Goal: Transaction & Acquisition: Purchase product/service

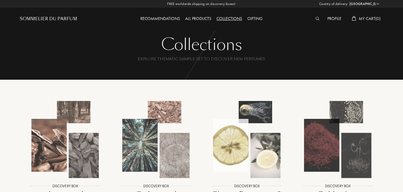
select select "PT"
click at [196, 16] on div "All products" at bounding box center [197, 19] width 31 height 7
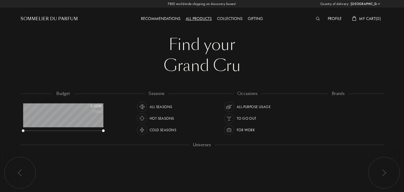
select select "PT"
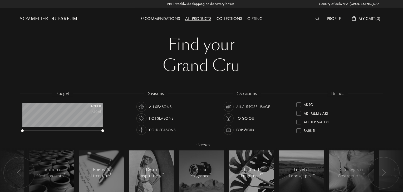
click at [233, 18] on div "Collections" at bounding box center [229, 19] width 31 height 7
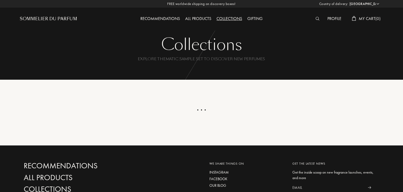
select select "PT"
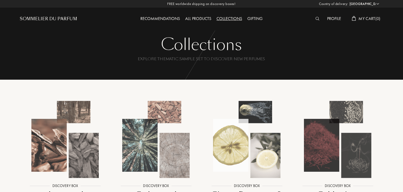
click at [167, 18] on div "Recommendations" at bounding box center [160, 19] width 45 height 7
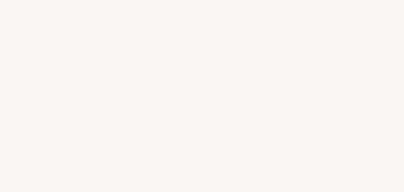
select select "PT"
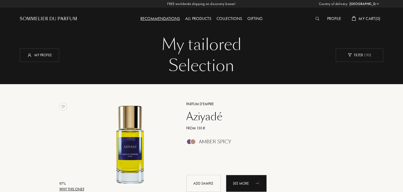
click at [249, 19] on div "Gifting" at bounding box center [254, 19] width 21 height 7
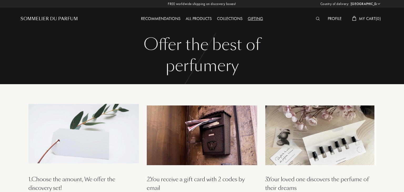
select select "PT"
click at [192, 19] on div "All products" at bounding box center [197, 19] width 31 height 7
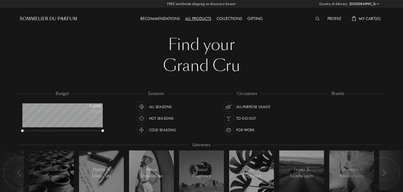
select select "PT"
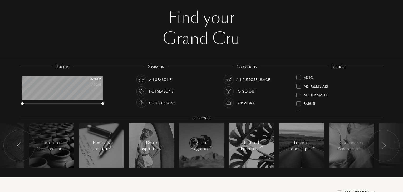
scroll to position [53, 0]
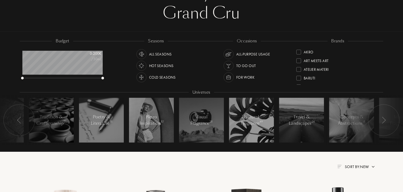
click at [377, 123] on div at bounding box center [384, 120] width 32 height 32
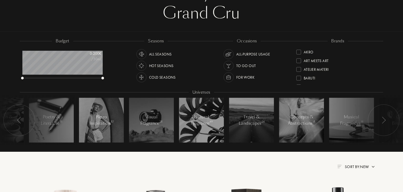
click at [378, 124] on div at bounding box center [384, 120] width 32 height 32
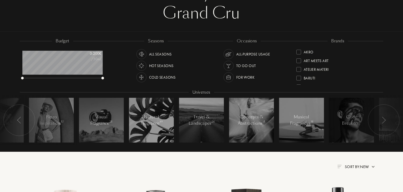
click at [378, 124] on div at bounding box center [384, 120] width 32 height 32
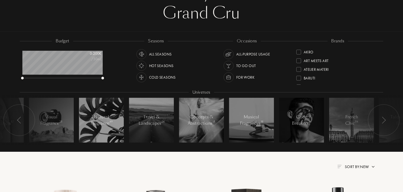
click at [378, 124] on div at bounding box center [384, 120] width 32 height 32
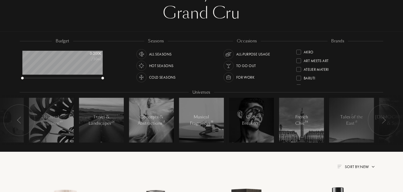
click at [378, 124] on div at bounding box center [384, 120] width 32 height 32
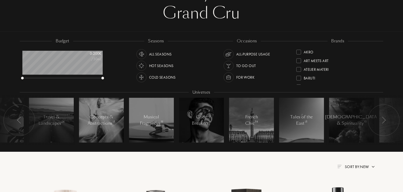
click at [378, 124] on div at bounding box center [384, 120] width 32 height 32
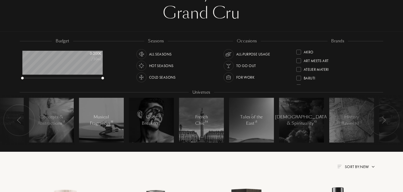
click at [379, 123] on div at bounding box center [384, 120] width 32 height 32
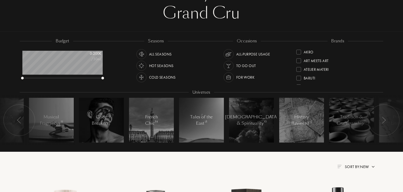
click at [379, 123] on div at bounding box center [384, 120] width 32 height 32
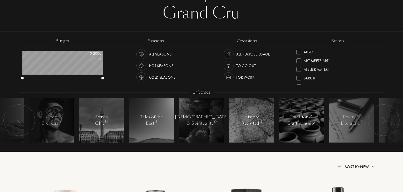
click at [379, 123] on div at bounding box center [384, 120] width 32 height 32
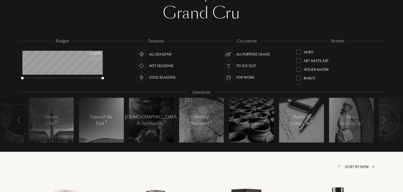
click at [243, 54] on div "All-purpose Usage" at bounding box center [253, 54] width 34 height 10
click at [155, 54] on div "All Seasons" at bounding box center [160, 54] width 23 height 10
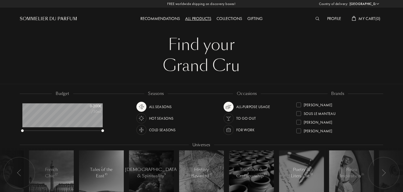
click at [162, 19] on div "Recommendations" at bounding box center [160, 19] width 45 height 7
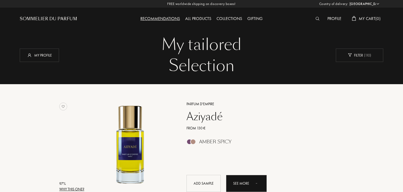
select select "PT"
click at [173, 17] on div "Recommendations" at bounding box center [160, 19] width 45 height 7
select select "PT"
click at [361, 55] on div "Filter ( 110 )" at bounding box center [359, 54] width 47 height 13
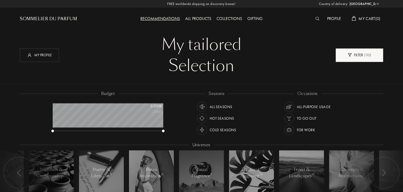
scroll to position [26, 111]
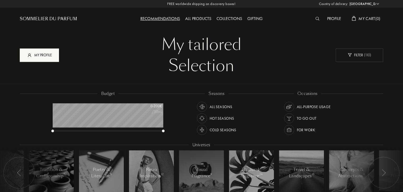
click at [42, 56] on div "My profile" at bounding box center [39, 54] width 39 height 13
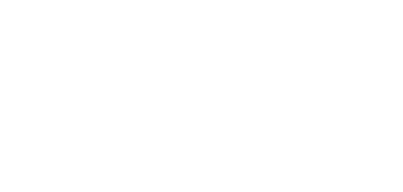
select select "PT"
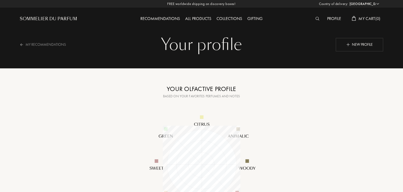
click at [199, 16] on div "All products" at bounding box center [197, 19] width 31 height 7
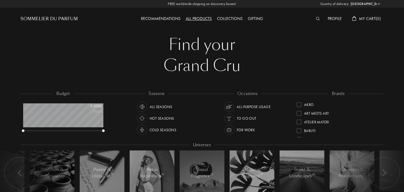
select select "PT"
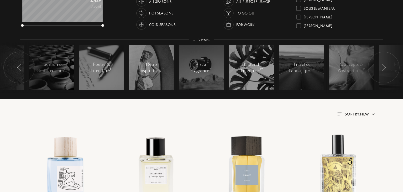
click at [349, 116] on span "Sort by: New" at bounding box center [356, 114] width 24 height 5
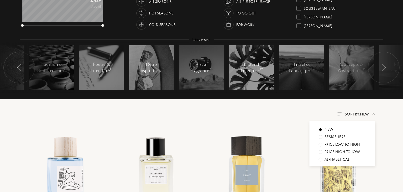
click at [338, 139] on div "Bestsellers" at bounding box center [334, 137] width 21 height 6
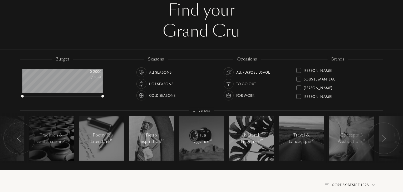
scroll to position [0, 0]
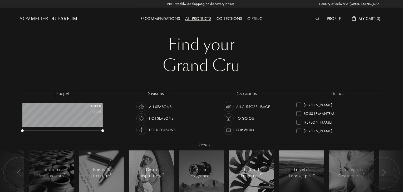
click at [233, 19] on div "Collections" at bounding box center [229, 19] width 31 height 7
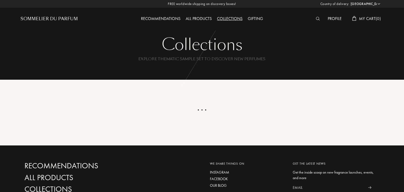
select select "PT"
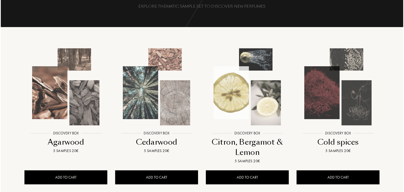
scroll to position [105, 0]
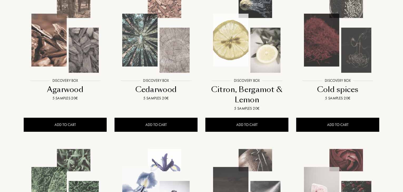
click at [76, 59] on img at bounding box center [65, 34] width 82 height 82
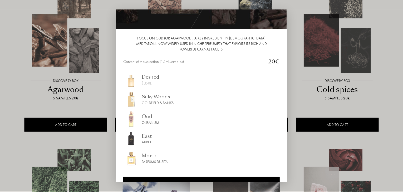
scroll to position [51, 0]
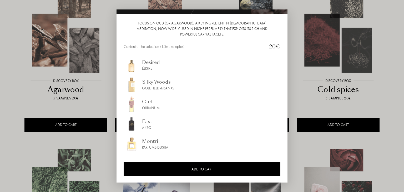
drag, startPoint x: 4, startPoint y: 84, endPoint x: 33, endPoint y: 71, distance: 32.1
click at [3, 83] on div at bounding box center [202, 96] width 404 height 192
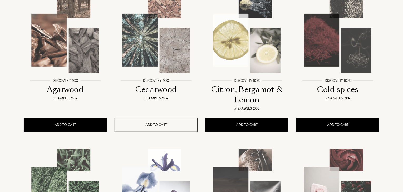
click at [165, 122] on div "ADD TO CART" at bounding box center [155, 125] width 83 height 14
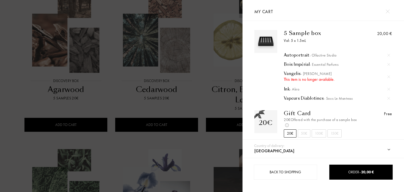
click at [387, 11] on img at bounding box center [388, 11] width 4 height 4
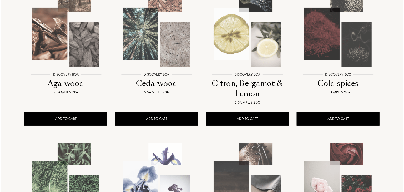
scroll to position [105, 0]
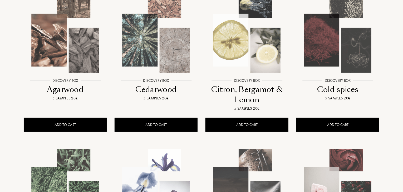
click at [155, 73] on img at bounding box center [156, 34] width 82 height 82
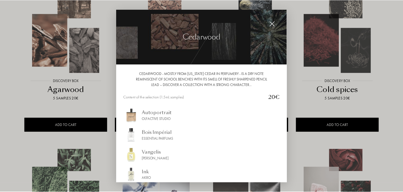
scroll to position [51, 0]
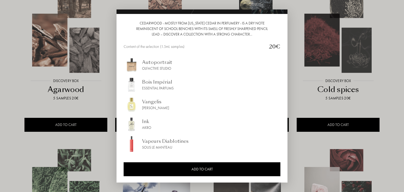
click at [158, 63] on div "Autoportrait" at bounding box center [157, 62] width 30 height 7
click at [144, 125] on div "Akro" at bounding box center [146, 128] width 9 height 6
drag, startPoint x: 318, startPoint y: 94, endPoint x: 327, endPoint y: 87, distance: 11.0
click at [319, 93] on div at bounding box center [202, 96] width 404 height 192
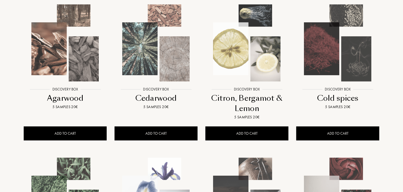
scroll to position [0, 0]
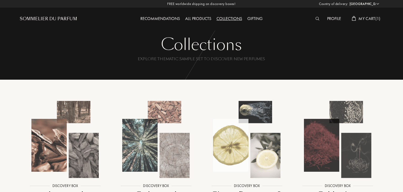
click at [366, 19] on span "My Cart ( 1 )" at bounding box center [369, 19] width 22 height 6
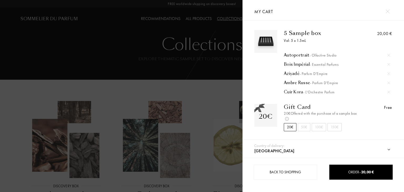
click at [389, 93] on img at bounding box center [389, 92] width 3 height 3
click at [141, 68] on div at bounding box center [121, 96] width 243 height 192
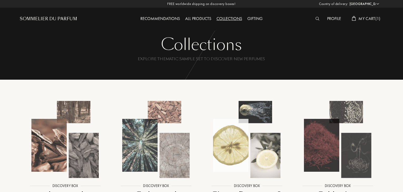
click at [317, 18] on img at bounding box center [317, 19] width 4 height 4
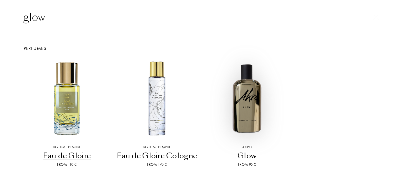
type input "glow"
click at [251, 108] on img at bounding box center [247, 98] width 81 height 81
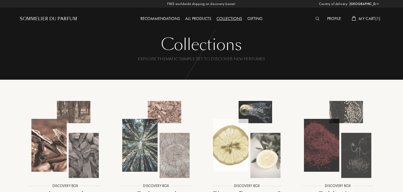
click at [316, 19] on img at bounding box center [317, 19] width 4 height 4
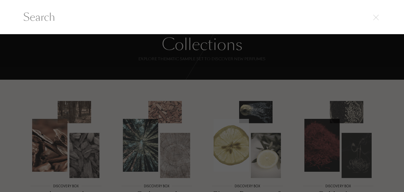
paste input "Moonlight In Chiangmai"
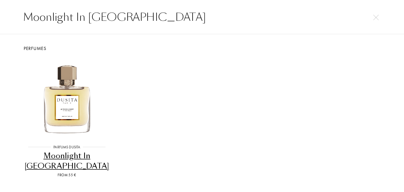
type input "Moonlight In Chiangmai"
click at [61, 163] on div "Moonlight In Chiangmai" at bounding box center [67, 161] width 86 height 21
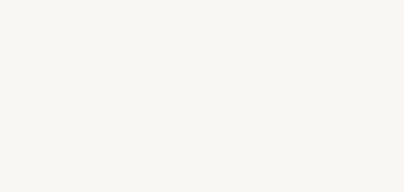
select select "PT"
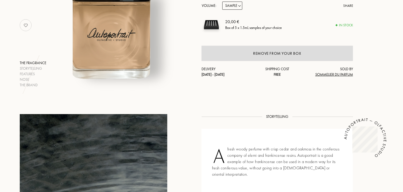
scroll to position [53, 0]
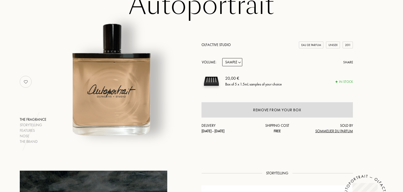
click at [27, 82] on img at bounding box center [26, 82] width 11 height 11
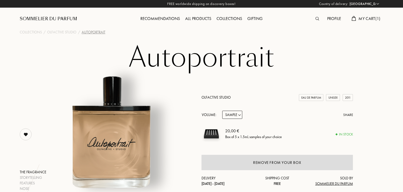
click at [369, 19] on span "My Cart ( 1 )" at bounding box center [369, 19] width 22 height 6
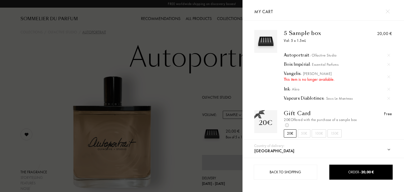
click at [388, 89] on img at bounding box center [389, 89] width 3 height 3
click at [292, 73] on div "Vangelis - [PERSON_NAME]" at bounding box center [337, 73] width 106 height 5
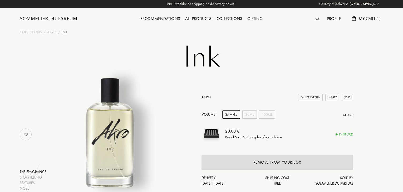
select select "PT"
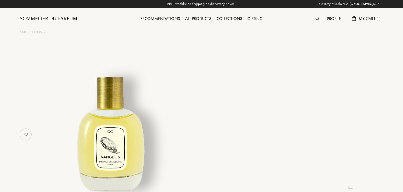
select select "PT"
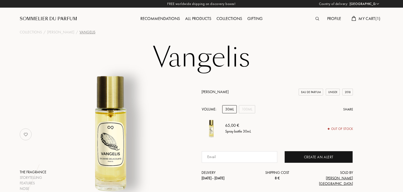
click at [366, 19] on span "My Cart ( 1 )" at bounding box center [369, 19] width 22 height 6
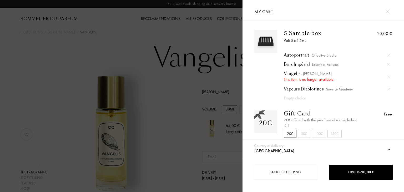
click at [388, 77] on img at bounding box center [389, 77] width 3 height 3
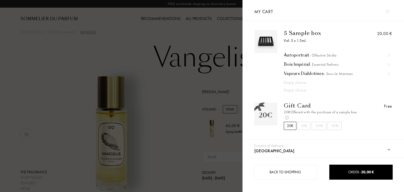
click at [314, 73] on div "Vapeurs Diablotines - Sous le Manteau" at bounding box center [337, 73] width 106 height 5
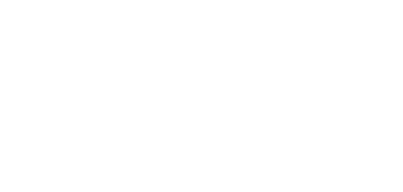
select select "PT"
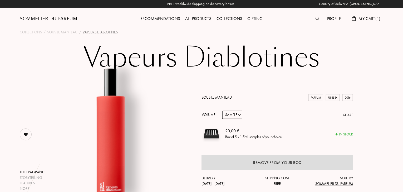
click at [370, 17] on span "My Cart ( 1 )" at bounding box center [369, 19] width 22 height 6
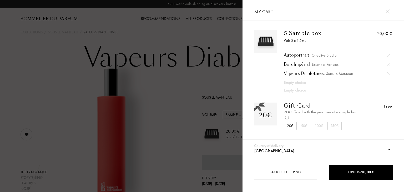
click at [389, 73] on img at bounding box center [389, 73] width 3 height 3
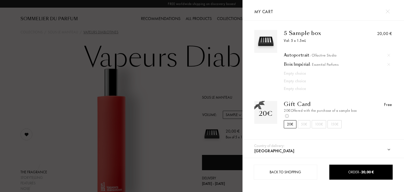
click at [177, 37] on div at bounding box center [121, 96] width 243 height 192
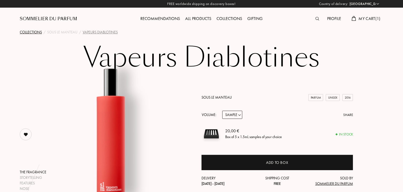
click at [40, 33] on div "Collections" at bounding box center [31, 32] width 22 height 6
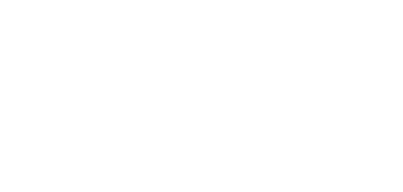
select select "PT"
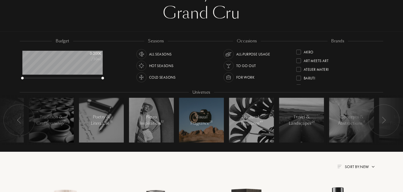
scroll to position [26, 80]
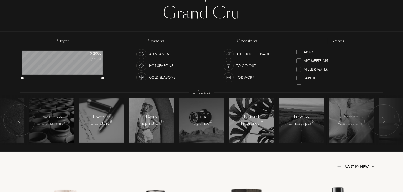
click at [15, 121] on div at bounding box center [19, 120] width 32 height 32
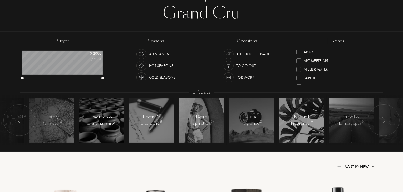
click at [15, 121] on div at bounding box center [19, 120] width 32 height 32
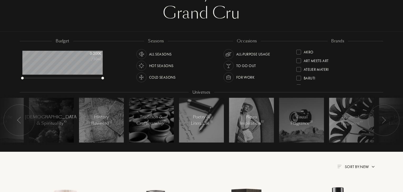
click at [15, 121] on div at bounding box center [19, 120] width 32 height 32
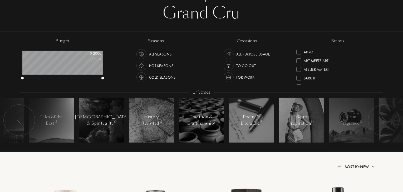
click at [15, 121] on div at bounding box center [19, 120] width 32 height 32
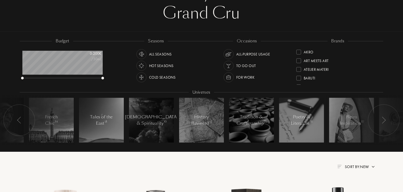
click at [15, 121] on div at bounding box center [19, 120] width 32 height 32
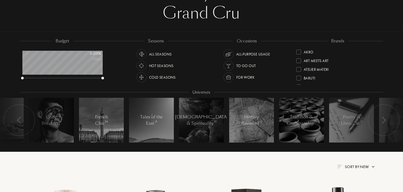
click at [15, 121] on div at bounding box center [19, 120] width 32 height 32
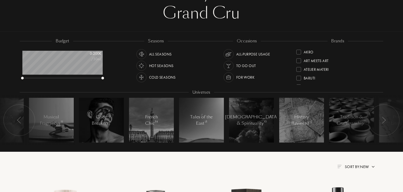
click at [15, 121] on div at bounding box center [19, 120] width 32 height 32
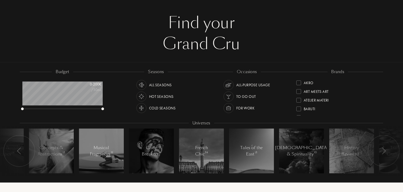
scroll to position [0, 0]
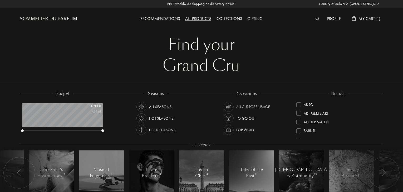
click at [163, 19] on div "Recommendations" at bounding box center [160, 19] width 45 height 7
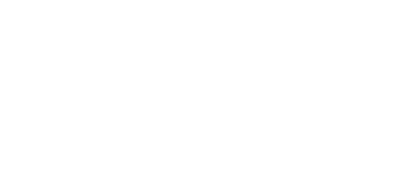
select select "PT"
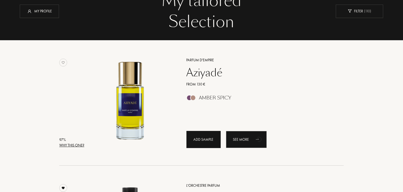
scroll to position [53, 0]
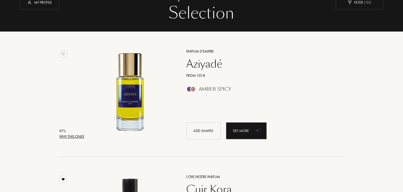
click at [207, 67] on div "Aziyadé" at bounding box center [258, 64] width 153 height 13
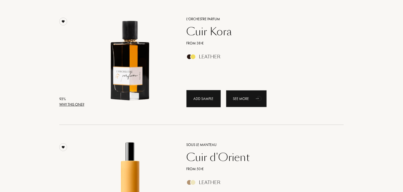
click at [199, 101] on div "Add sample" at bounding box center [203, 98] width 34 height 17
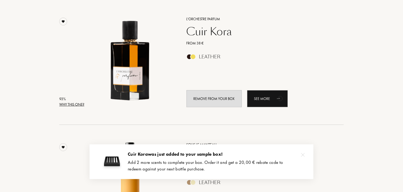
click at [334, 133] on div "88 % Why this one? Sous le Manteau Cuir d'Orient From 50 € Leather Box full See…" at bounding box center [201, 188] width 363 height 126
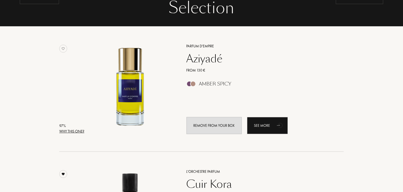
scroll to position [53, 0]
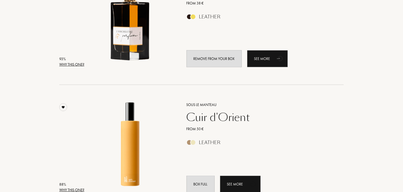
scroll to position [211, 0]
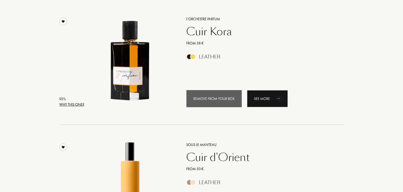
click at [216, 102] on div "Remove from your box" at bounding box center [213, 98] width 55 height 17
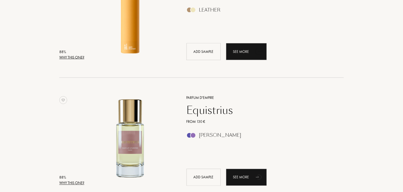
scroll to position [421, 0]
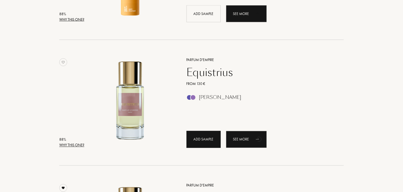
click at [208, 143] on div "Add sample" at bounding box center [203, 139] width 34 height 17
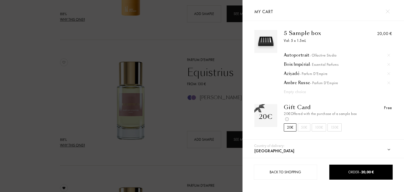
click at [193, 80] on div at bounding box center [121, 96] width 243 height 192
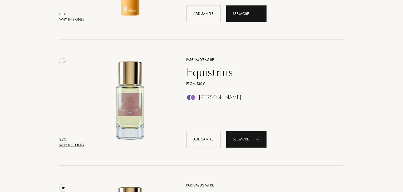
click at [198, 69] on div "Country of delivery: [GEOGRAPHIC_DATA] [GEOGRAPHIC_DATA] [GEOGRAPHIC_DATA] [GEO…" at bounding box center [200, 96] width 404 height 192
click at [198, 75] on div "Equistrius" at bounding box center [258, 72] width 153 height 13
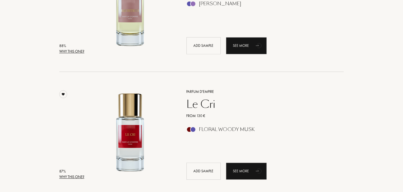
scroll to position [526, 0]
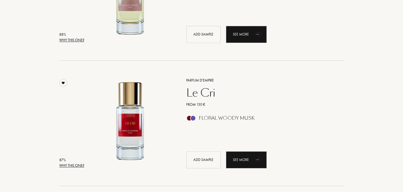
click at [200, 91] on div "Le Cri" at bounding box center [258, 93] width 153 height 13
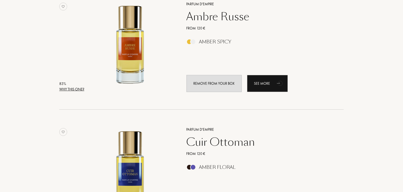
scroll to position [1211, 0]
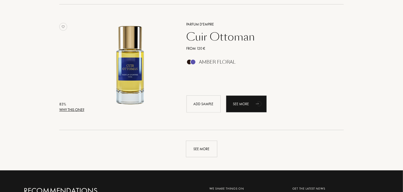
click at [194, 36] on div "Cuir Ottoman" at bounding box center [258, 37] width 153 height 13
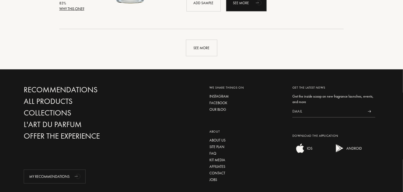
scroll to position [1351, 0]
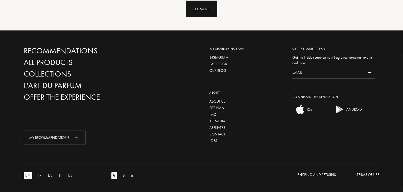
click at [192, 11] on div "See more" at bounding box center [201, 9] width 31 height 17
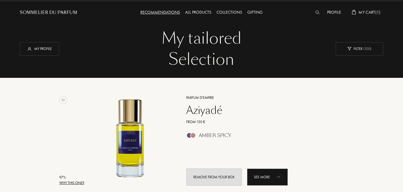
scroll to position [0, 0]
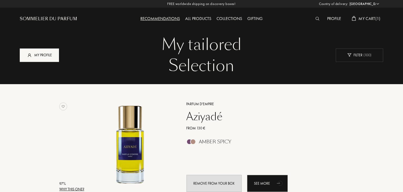
click at [40, 52] on div "My profile" at bounding box center [39, 54] width 39 height 13
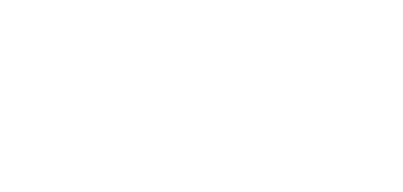
select select "PT"
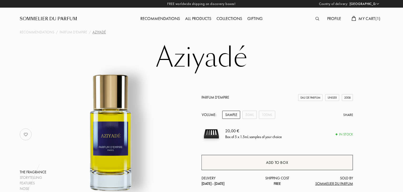
click at [276, 160] on div "Add to box" at bounding box center [277, 163] width 22 height 6
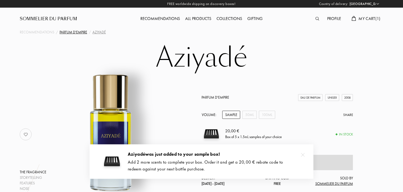
click at [68, 33] on div "Parfum d'Empire" at bounding box center [73, 32] width 28 height 6
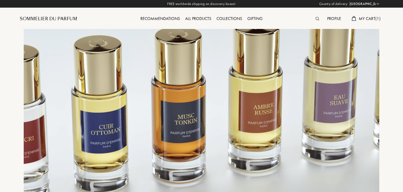
select select "PT"
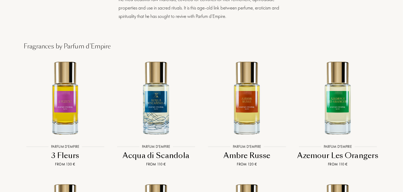
scroll to position [1000, 0]
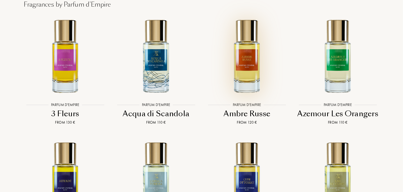
click at [251, 71] on img at bounding box center [247, 56] width 82 height 82
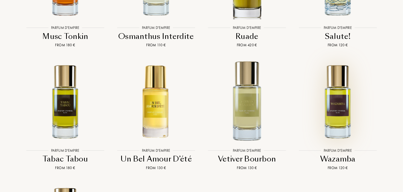
scroll to position [1737, 0]
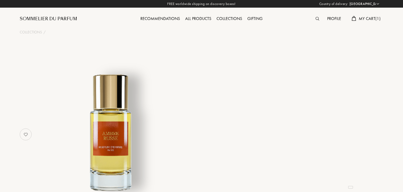
select select "PT"
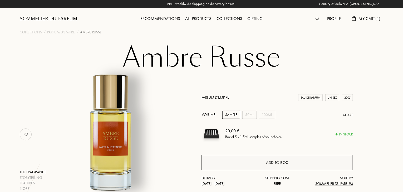
click at [289, 161] on div "Add to box" at bounding box center [276, 162] width 151 height 15
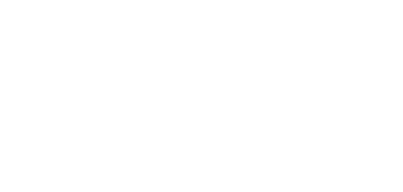
select select "PT"
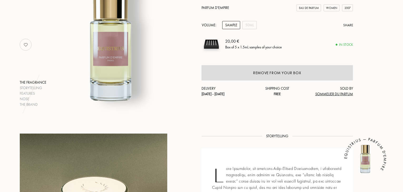
scroll to position [53, 0]
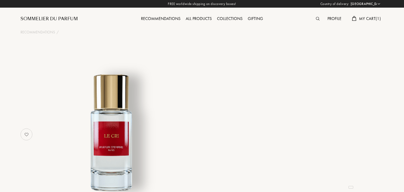
select select "PT"
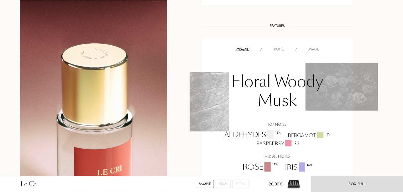
scroll to position [421, 0]
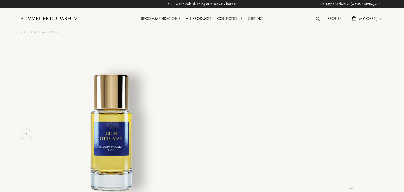
select select "PT"
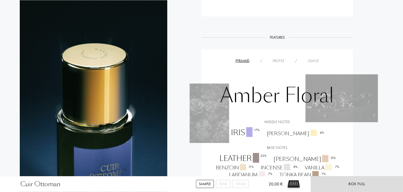
scroll to position [316, 0]
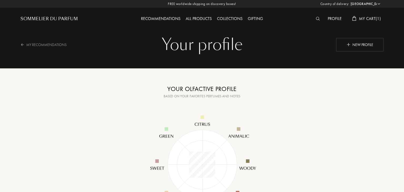
select select "PT"
click at [374, 18] on span "My Cart ( 1 )" at bounding box center [369, 19] width 22 height 6
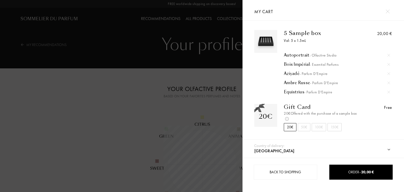
click at [388, 74] on img at bounding box center [389, 73] width 3 height 3
click at [388, 65] on img at bounding box center [389, 64] width 3 height 3
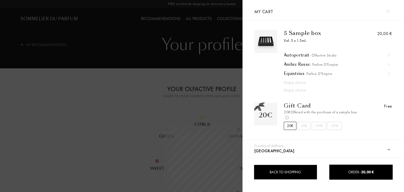
click at [295, 173] on div "Back to shopping" at bounding box center [285, 172] width 63 height 15
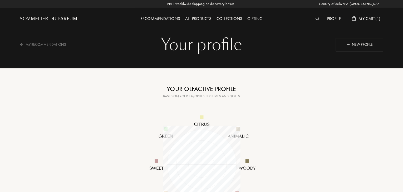
click at [331, 20] on div "Profile" at bounding box center [333, 19] width 19 height 7
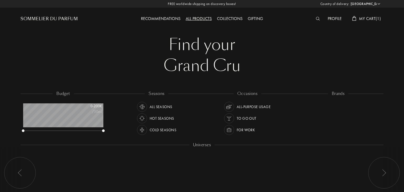
select select "PT"
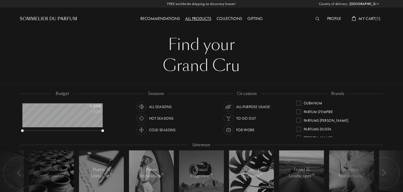
scroll to position [191, 0]
click at [311, 130] on div "Ulrich Lang" at bounding box center [317, 130] width 28 height 7
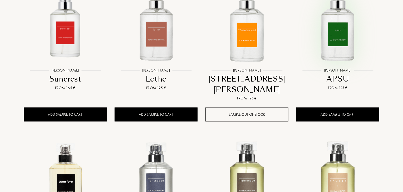
scroll to position [263, 0]
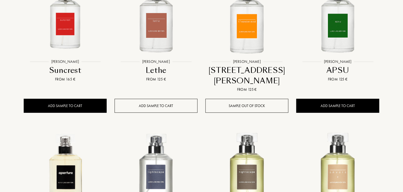
click at [149, 99] on div "Add sample to cart" at bounding box center [155, 106] width 83 height 14
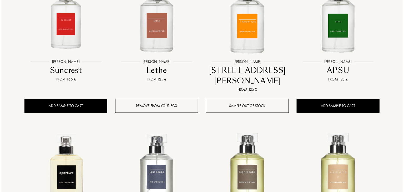
scroll to position [0, 0]
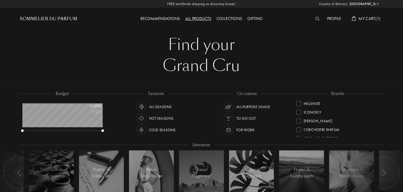
click at [367, 19] on span "My Cart ( 1 )" at bounding box center [369, 19] width 22 height 6
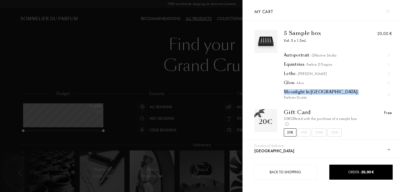
drag, startPoint x: 280, startPoint y: 93, endPoint x: 333, endPoint y: 93, distance: 52.9
click at [333, 93] on div "5 Sample box Vol: 5 x 1.5mL Autoportrait - Olfactive Studio Equistrius - Parfum…" at bounding box center [317, 65] width 81 height 70
copy div "Moonlight In [GEOGRAPHIC_DATA]"
click at [121, 45] on div at bounding box center [121, 96] width 243 height 192
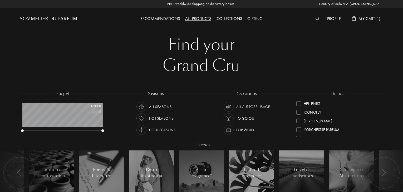
click at [373, 20] on span "My Cart ( 1 )" at bounding box center [369, 19] width 22 height 6
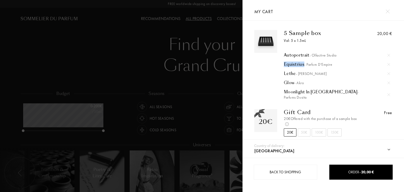
drag, startPoint x: 282, startPoint y: 67, endPoint x: 303, endPoint y: 64, distance: 21.4
click at [303, 64] on div "5 Sample box Vol: 5 x 1.5mL Autoportrait - Olfactive Studio Equistrius - Parfum…" at bounding box center [317, 65] width 81 height 70
copy div "Equistrius"
drag, startPoint x: 271, startPoint y: 64, endPoint x: 278, endPoint y: 63, distance: 7.1
click at [271, 64] on div at bounding box center [265, 65] width 23 height 70
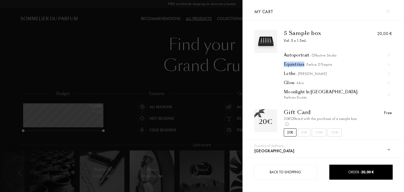
drag, startPoint x: 283, startPoint y: 63, endPoint x: 303, endPoint y: 65, distance: 20.3
click at [303, 65] on div "5 Sample box Vol: 5 x 1.5mL Autoportrait - Olfactive Studio Equistrius - Parfum…" at bounding box center [317, 65] width 81 height 70
copy div "Equistrius"
click at [289, 65] on div "Equistrius - Parfum d'Empire" at bounding box center [337, 64] width 106 height 5
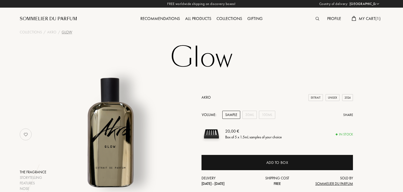
select select "PT"
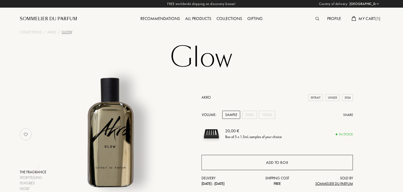
click at [282, 161] on div "Add to box" at bounding box center [277, 163] width 22 height 6
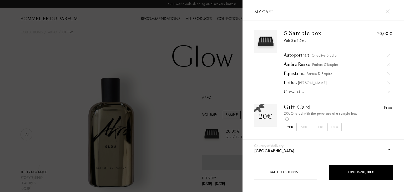
click at [220, 88] on div at bounding box center [121, 96] width 243 height 192
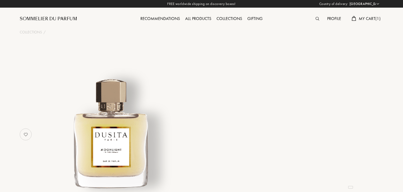
select select "PT"
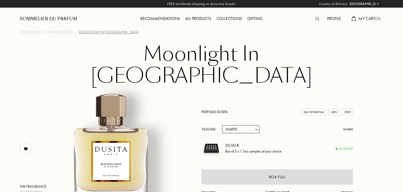
click at [369, 16] on span "My Cart ( 1 )" at bounding box center [369, 19] width 22 height 6
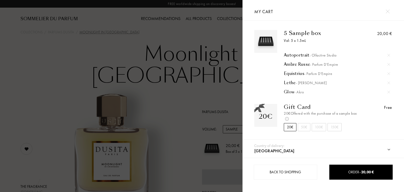
click at [388, 64] on img at bounding box center [389, 64] width 3 height 3
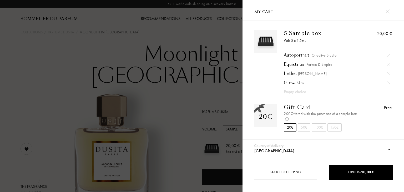
click at [174, 111] on div at bounding box center [121, 96] width 243 height 192
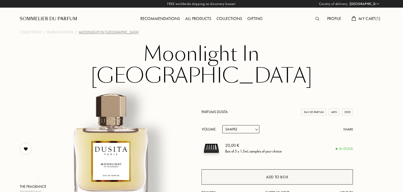
click at [283, 174] on div "Add to box" at bounding box center [277, 177] width 22 height 6
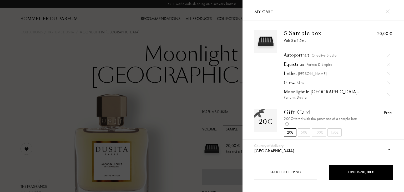
click at [41, 52] on div at bounding box center [121, 96] width 243 height 192
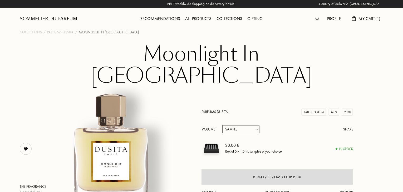
click at [333, 109] on div "Men" at bounding box center [333, 112] width 11 height 7
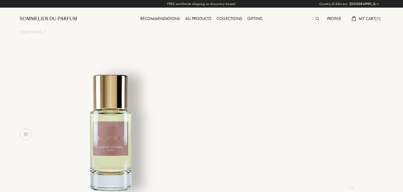
select select "PT"
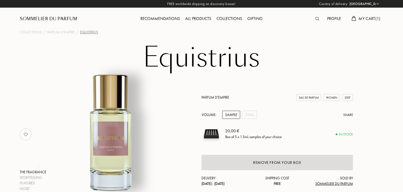
scroll to position [53, 0]
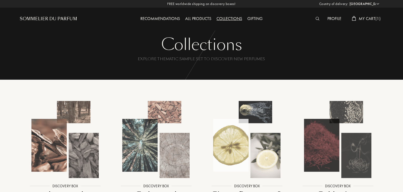
select select "PT"
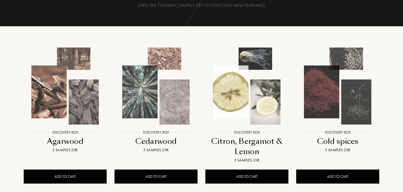
scroll to position [53, 0]
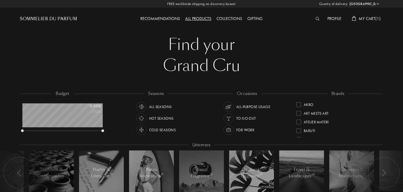
select select "PT"
click at [363, 18] on span "My Cart ( 1 )" at bounding box center [369, 19] width 22 height 6
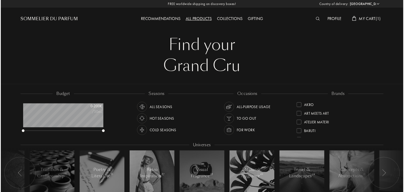
scroll to position [26, 80]
